Goal: Information Seeking & Learning: Learn about a topic

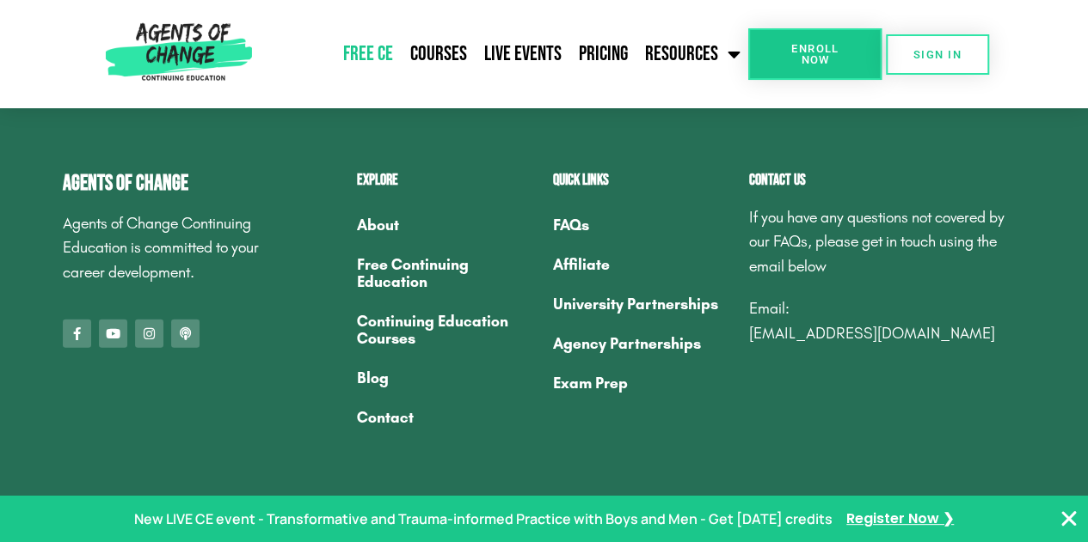
scroll to position [5728, 0]
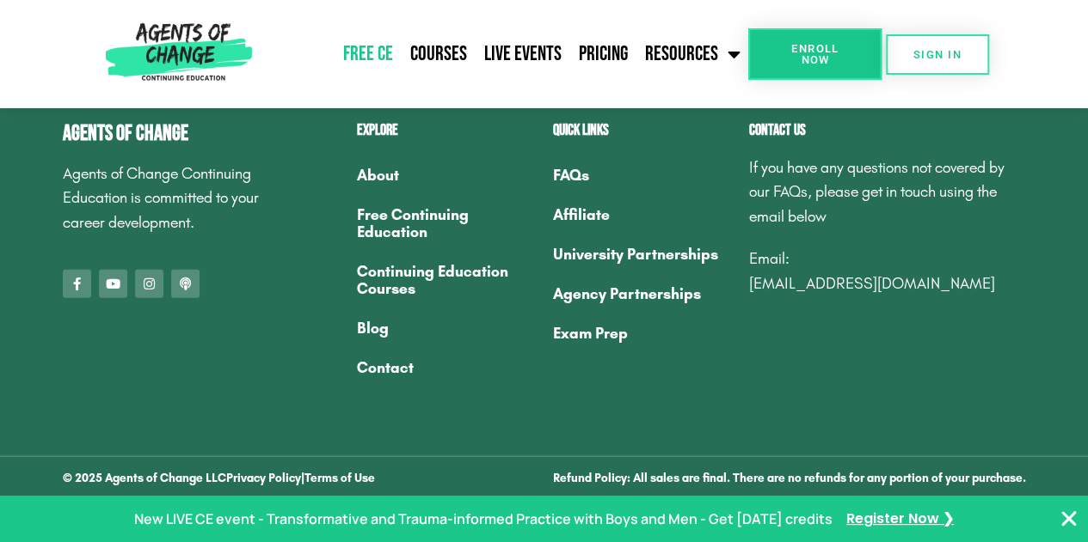
click at [1066, 525] on icon "Close Banner" at bounding box center [1068, 519] width 21 height 21
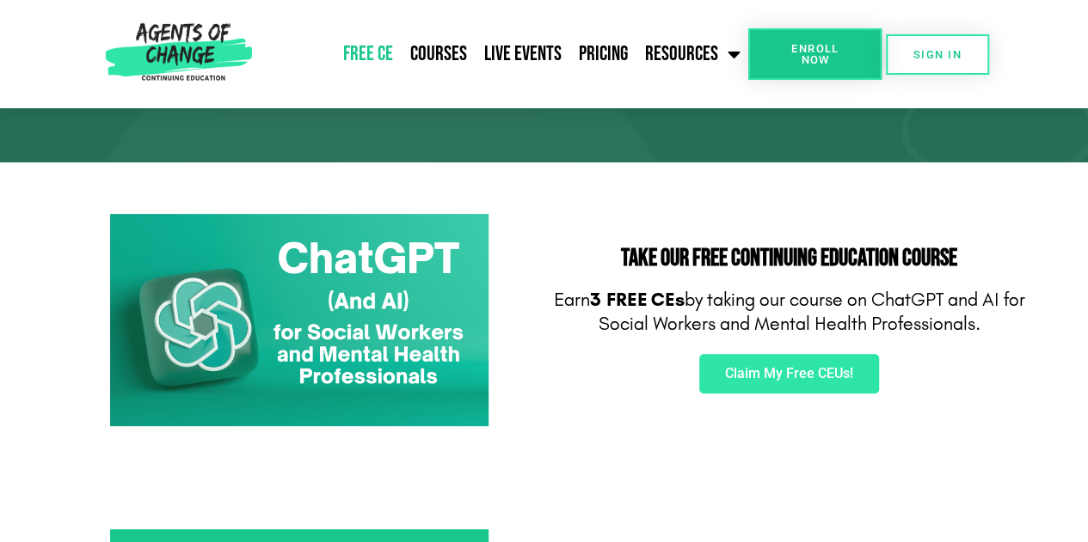
scroll to position [186, 0]
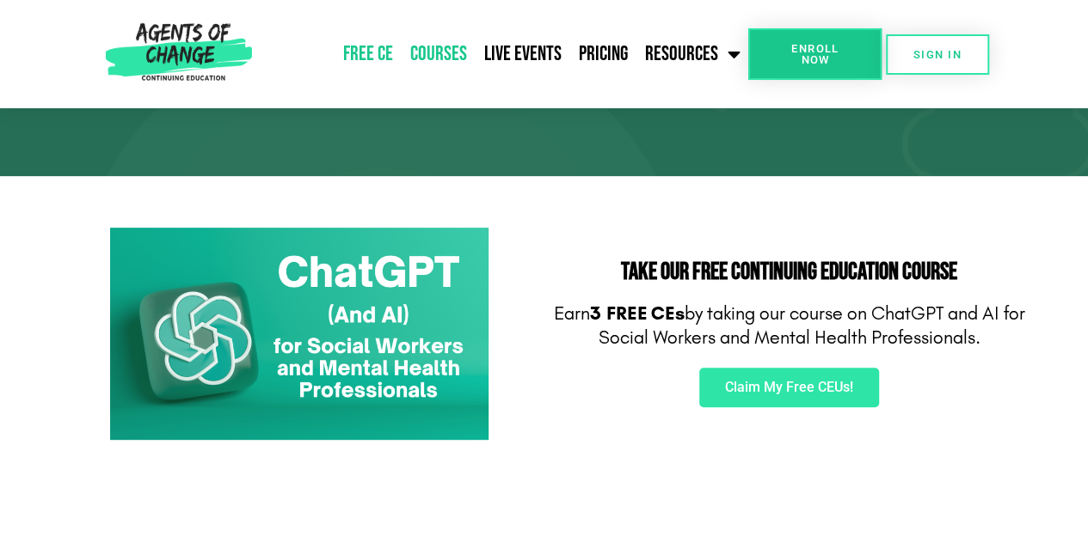
click at [451, 63] on link "Courses" at bounding box center [438, 54] width 74 height 43
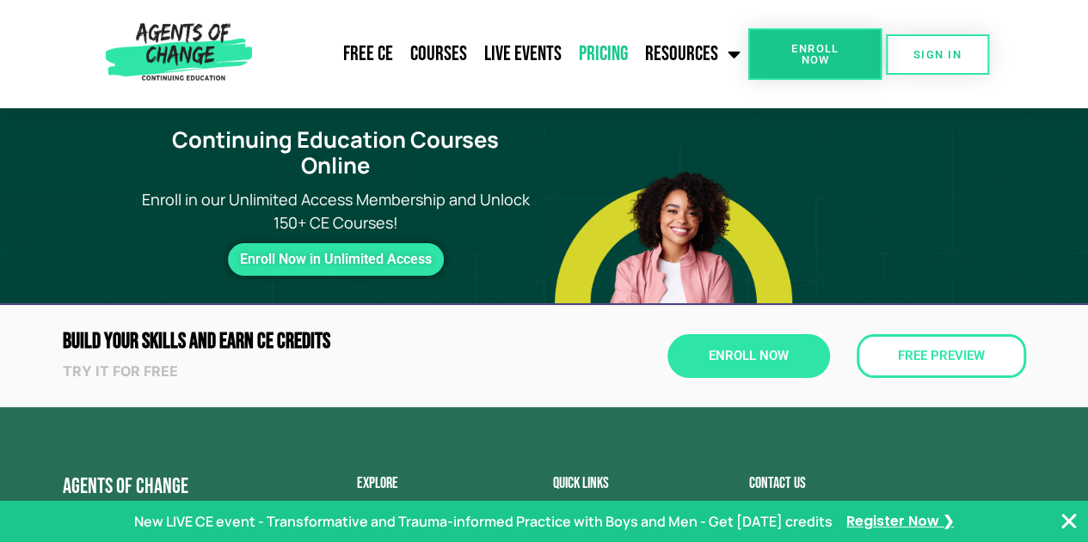
click at [604, 62] on link "Pricing" at bounding box center [603, 54] width 66 height 43
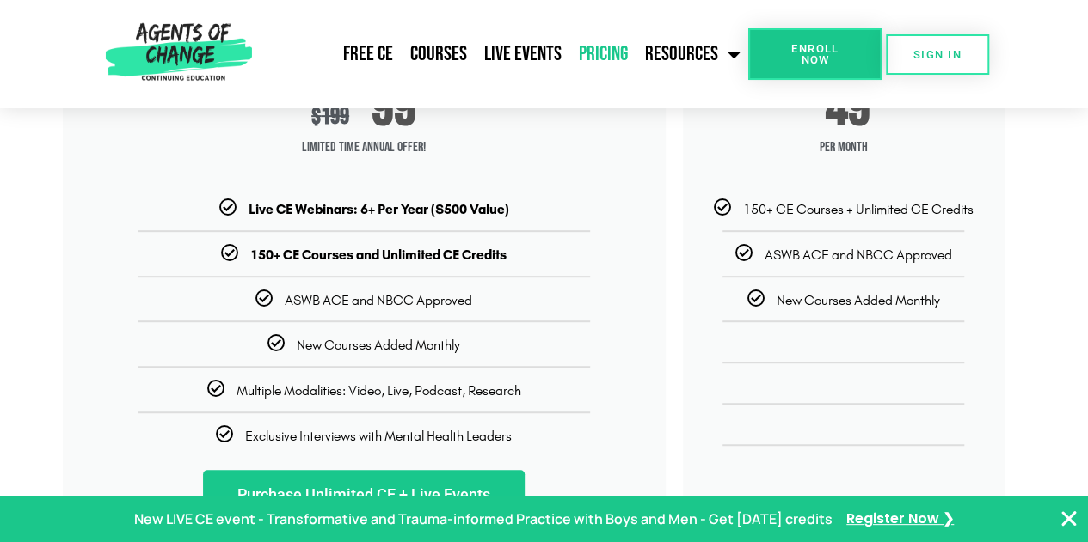
scroll to position [330, 0]
